Goal: Navigation & Orientation: Understand site structure

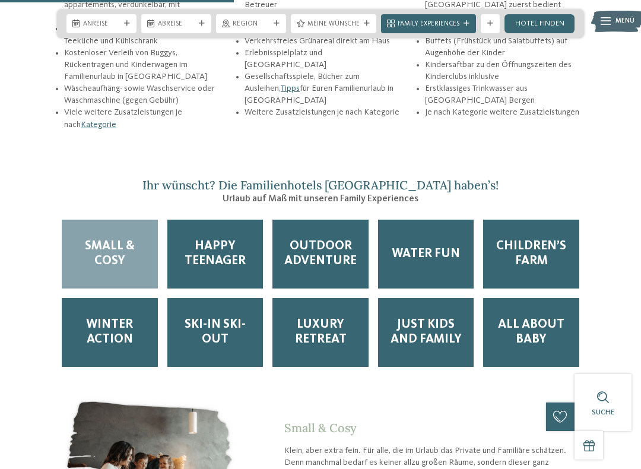
scroll to position [1525, 0]
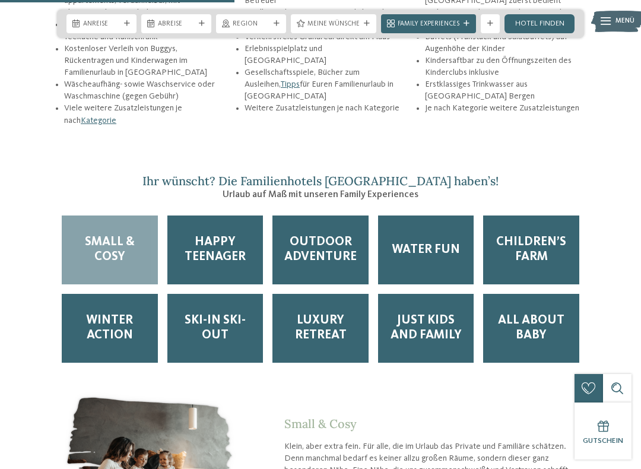
click at [435, 313] on span "Just Kids and Family" at bounding box center [426, 328] width 77 height 30
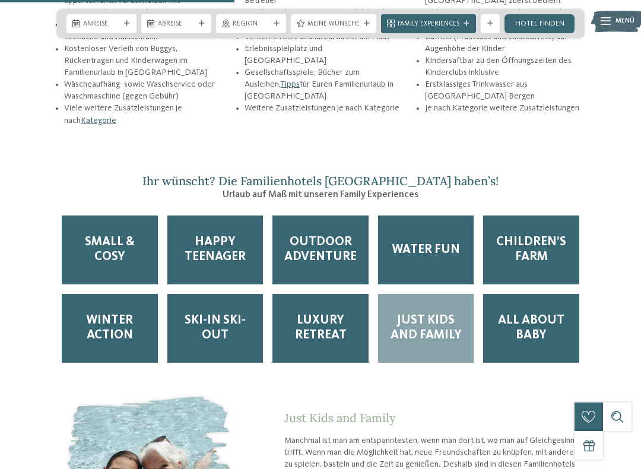
click at [545, 235] on span "Children’s Farm" at bounding box center [531, 250] width 77 height 30
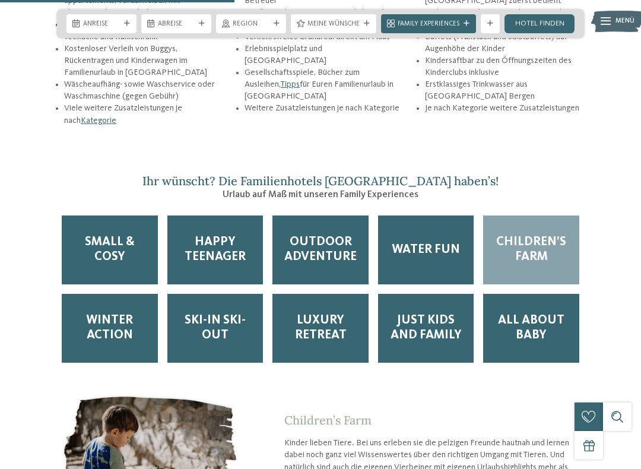
click at [332, 235] on span "Outdoor Adventure" at bounding box center [320, 250] width 77 height 30
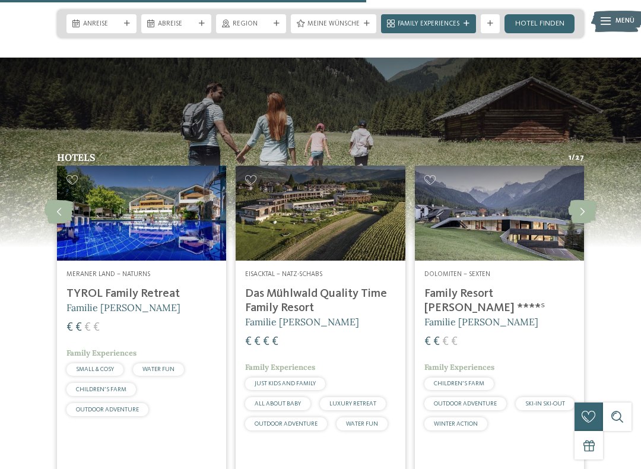
scroll to position [2386, 0]
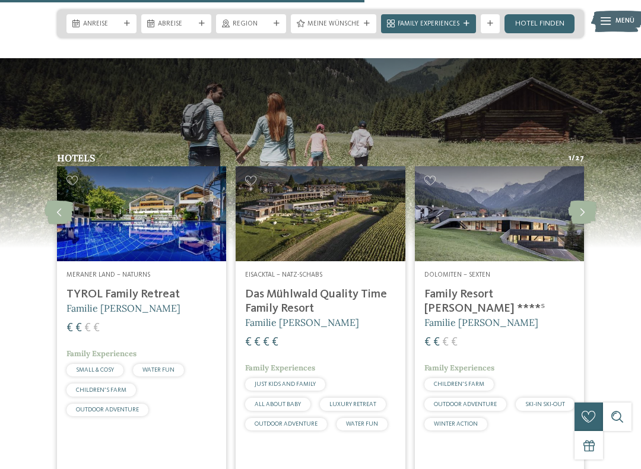
click at [585, 201] on icon at bounding box center [582, 213] width 29 height 24
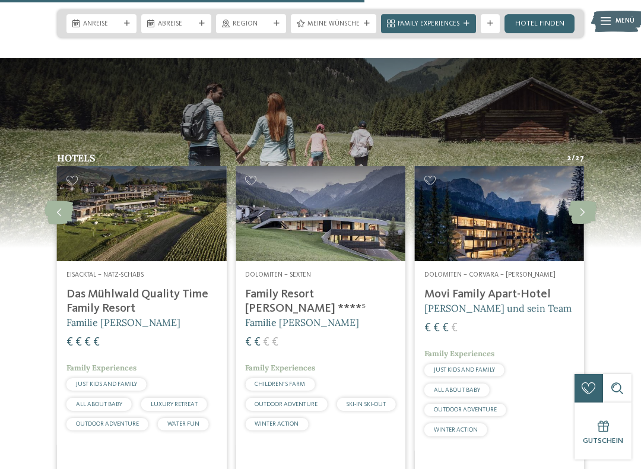
click at [585, 201] on icon at bounding box center [582, 213] width 29 height 24
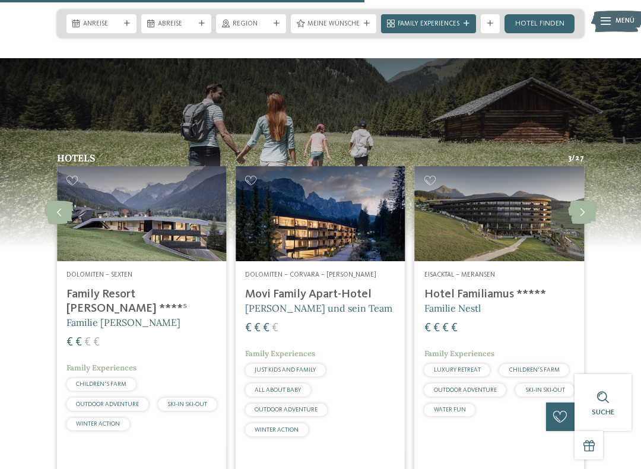
click at [585, 201] on icon at bounding box center [582, 213] width 29 height 24
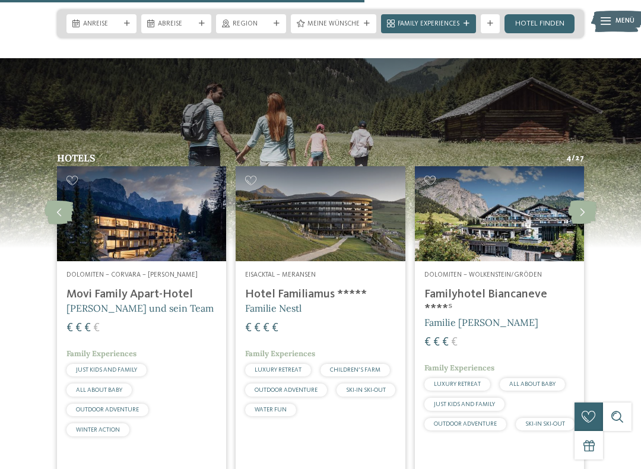
click at [583, 201] on icon at bounding box center [582, 213] width 29 height 24
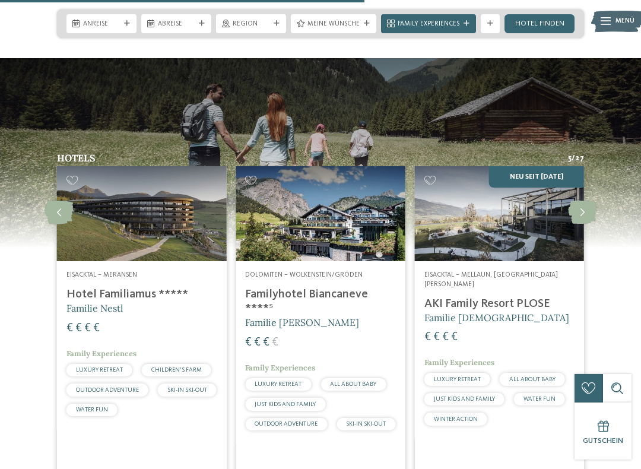
click at [583, 201] on icon at bounding box center [582, 213] width 29 height 24
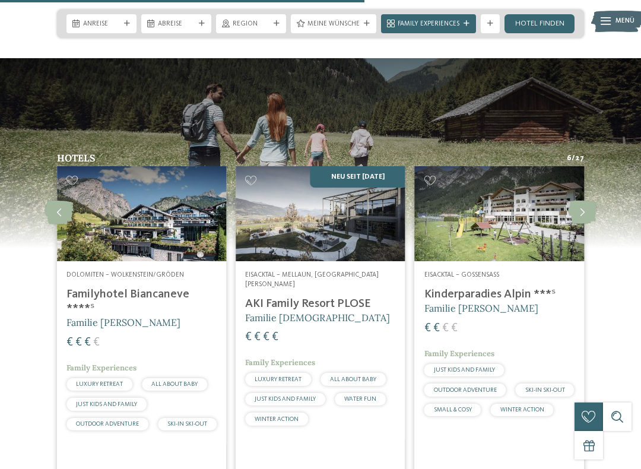
click at [585, 201] on icon at bounding box center [582, 213] width 29 height 24
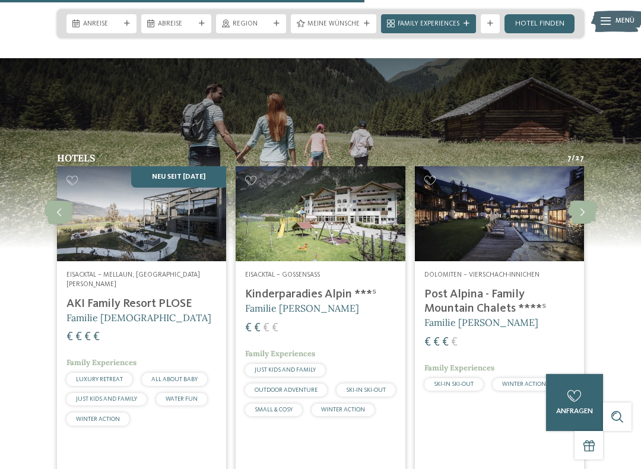
click at [586, 201] on icon at bounding box center [582, 213] width 29 height 24
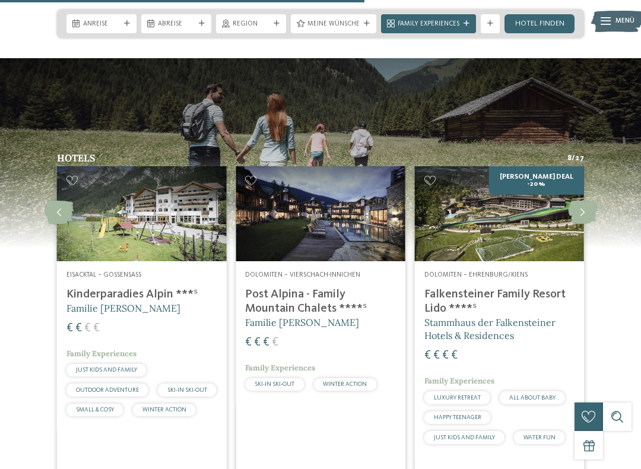
click at [586, 201] on icon at bounding box center [582, 213] width 29 height 24
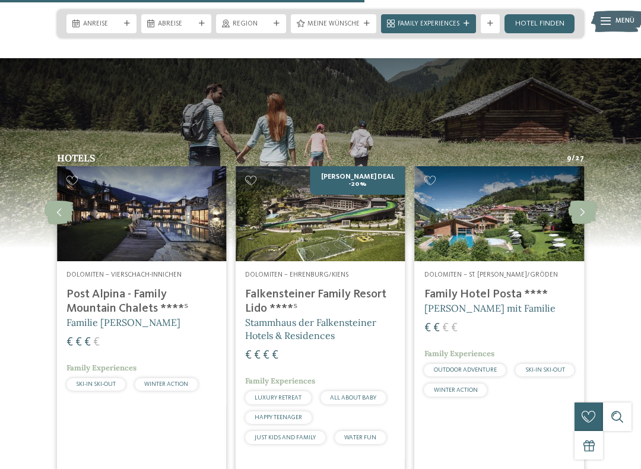
click at [61, 201] on icon at bounding box center [59, 213] width 29 height 24
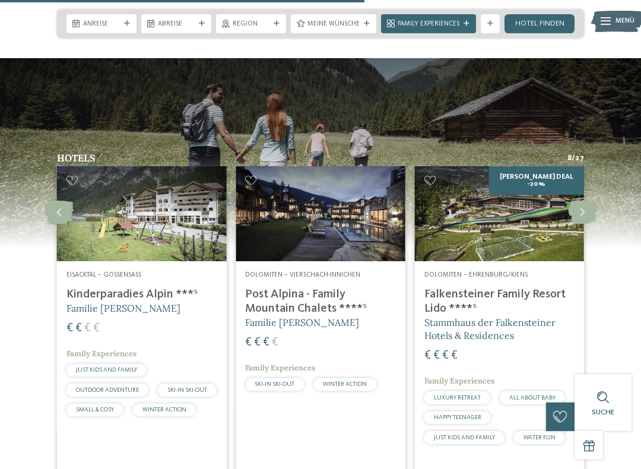
click at [580, 201] on icon at bounding box center [582, 213] width 29 height 24
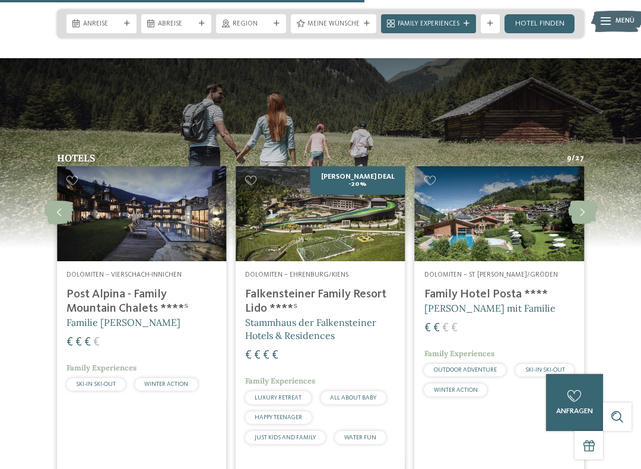
click at [587, 201] on icon at bounding box center [582, 213] width 29 height 24
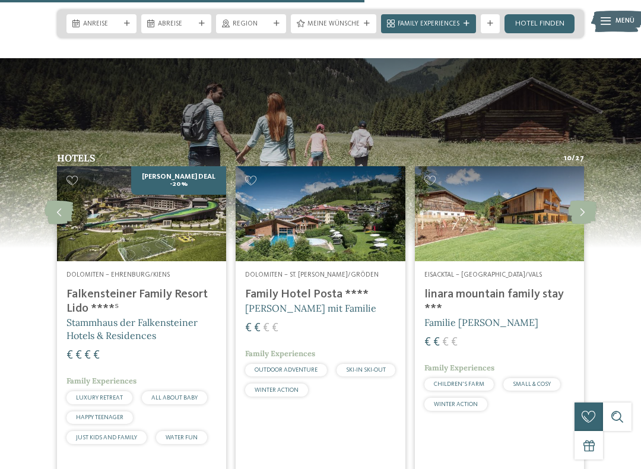
click at [582, 201] on icon at bounding box center [582, 213] width 29 height 24
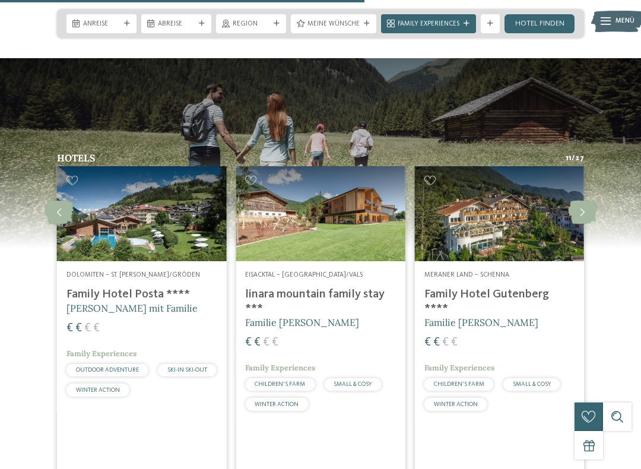
click at [582, 201] on icon at bounding box center [582, 213] width 29 height 24
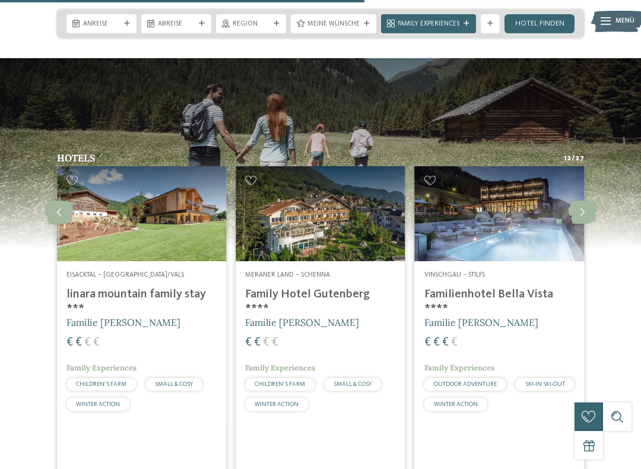
click at [582, 201] on icon at bounding box center [582, 213] width 29 height 24
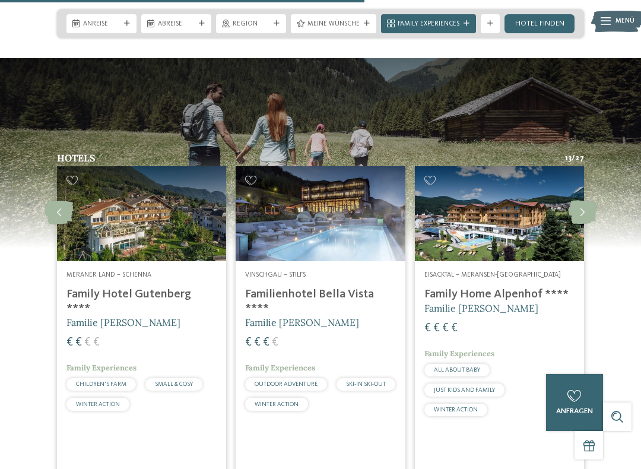
click at [580, 201] on icon at bounding box center [582, 213] width 29 height 24
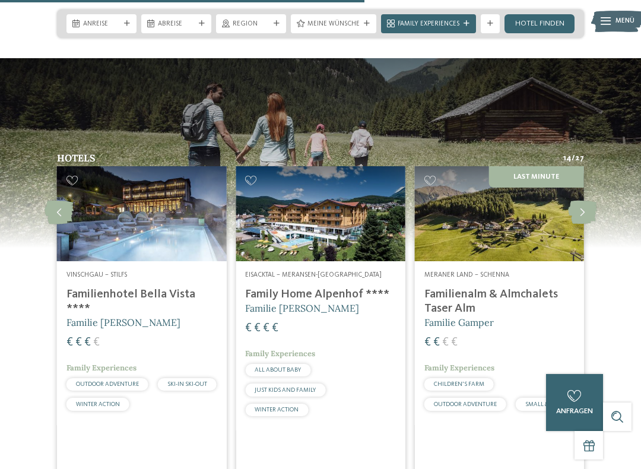
click at [586, 201] on icon at bounding box center [582, 213] width 29 height 24
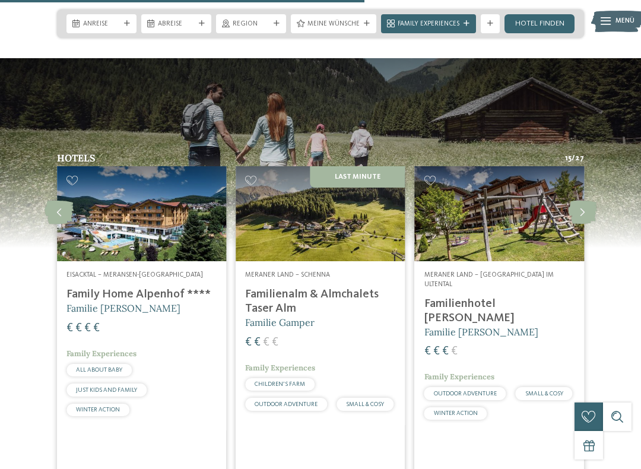
click at [585, 201] on icon at bounding box center [582, 213] width 29 height 24
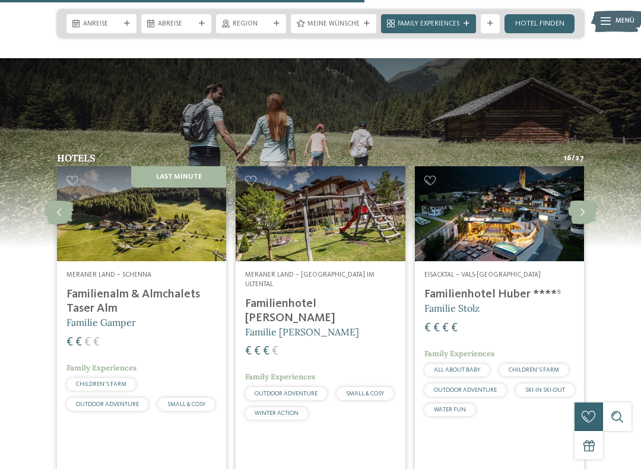
click at [589, 201] on icon at bounding box center [582, 213] width 29 height 24
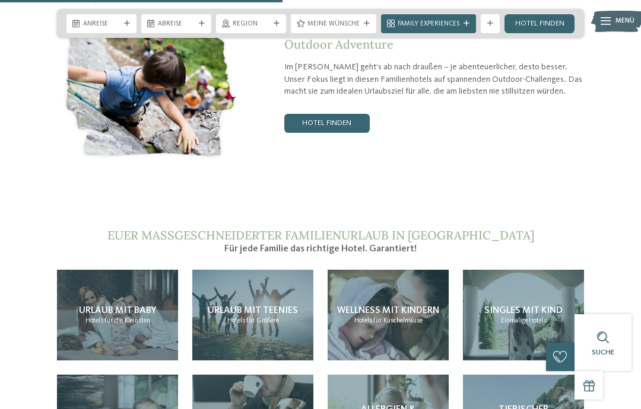
scroll to position [1846, 0]
